Goal: Task Accomplishment & Management: Manage account settings

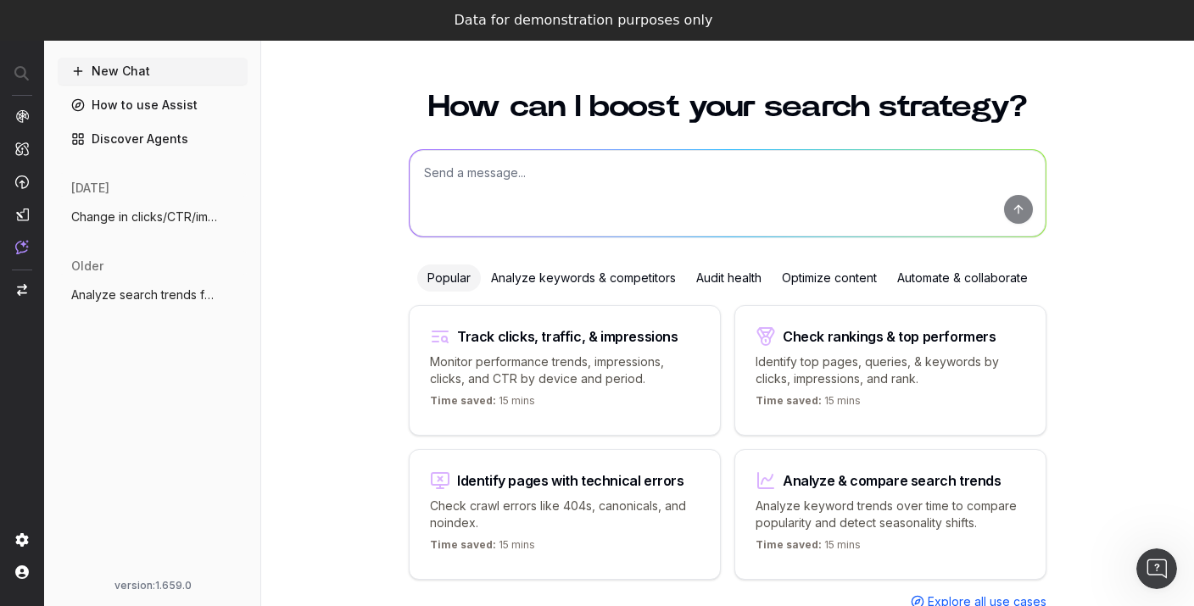
scroll to position [52, 0]
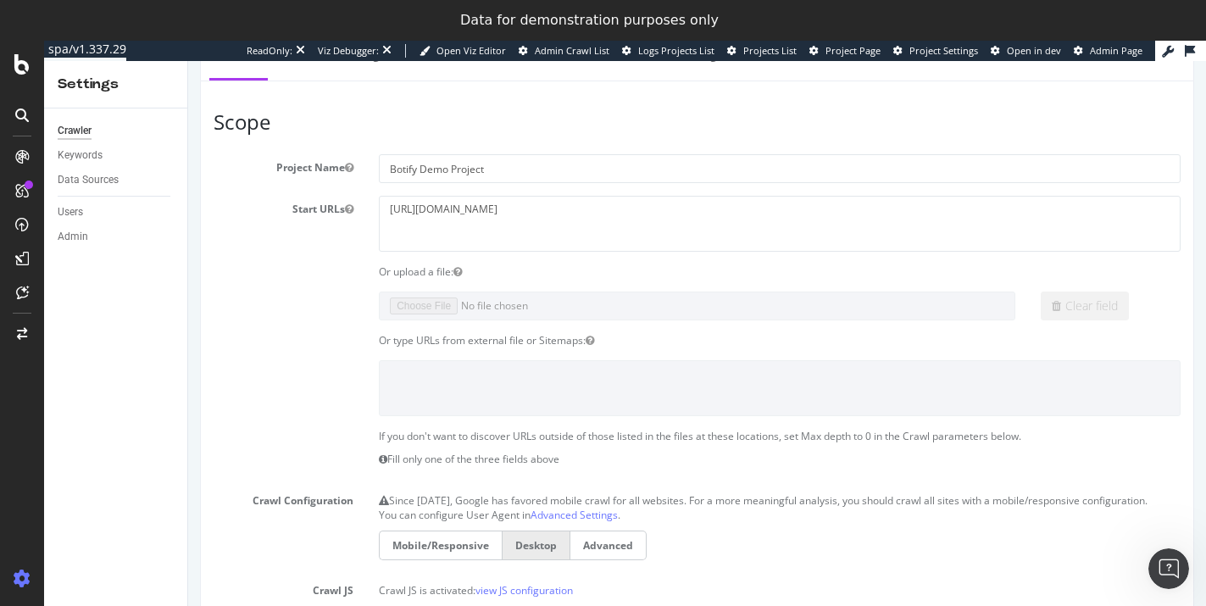
scroll to position [101, 0]
